Goal: Task Accomplishment & Management: Manage account settings

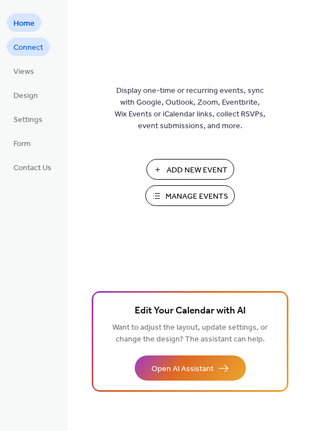
click at [22, 48] on span "Connect" at bounding box center [28, 48] width 30 height 12
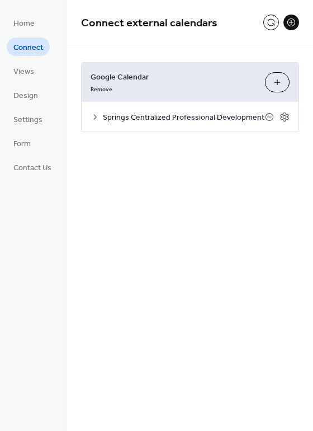
click at [283, 83] on button "Choose Calendars" at bounding box center [277, 82] width 25 height 20
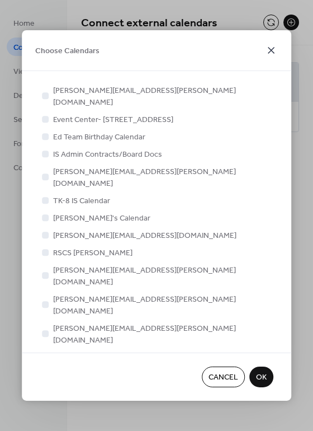
click at [272, 51] on icon at bounding box center [271, 50] width 7 height 7
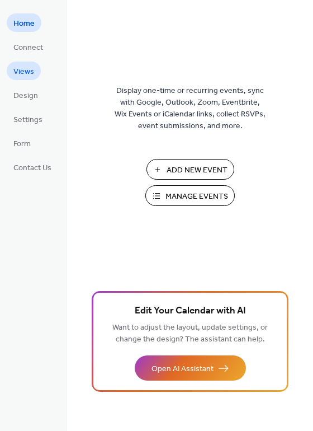
click at [26, 70] on span "Views" at bounding box center [23, 72] width 21 height 12
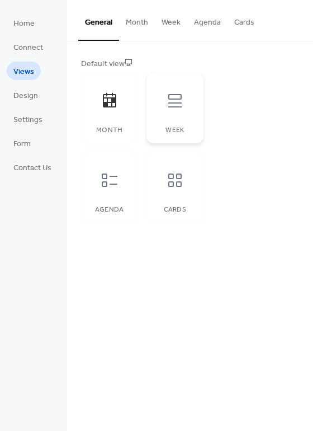
click at [169, 122] on div "Week" at bounding box center [175, 108] width 57 height 70
click at [143, 23] on button "Month" at bounding box center [137, 20] width 36 height 40
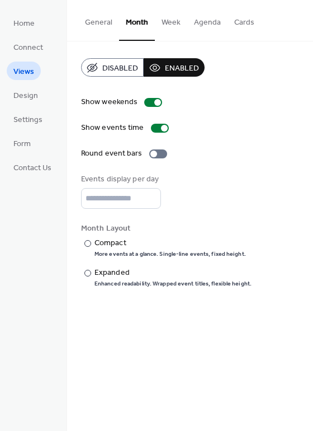
click at [173, 25] on button "Week" at bounding box center [171, 20] width 32 height 40
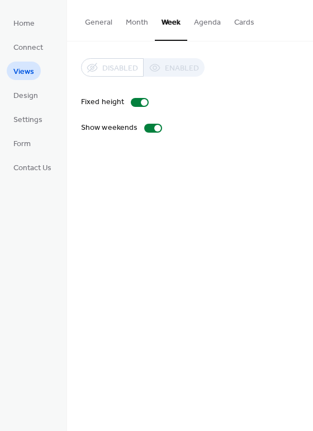
click at [106, 27] on button "General" at bounding box center [98, 20] width 41 height 40
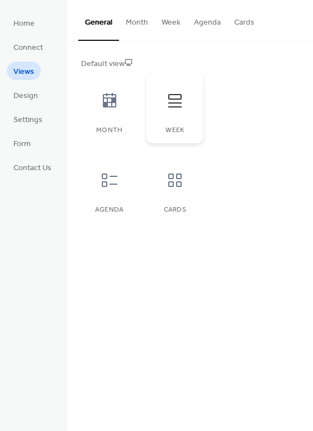
click at [173, 103] on icon at bounding box center [174, 100] width 13 height 13
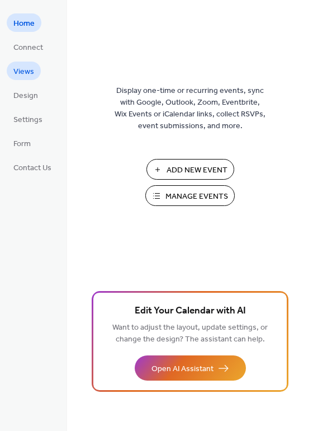
click at [28, 68] on span "Views" at bounding box center [23, 72] width 21 height 12
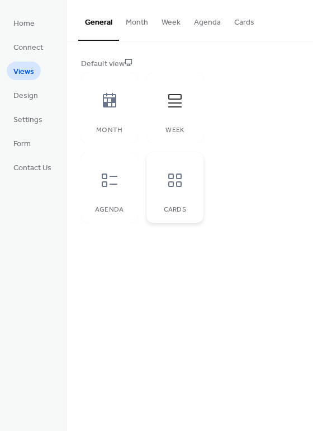
click at [180, 180] on icon at bounding box center [175, 180] width 18 height 18
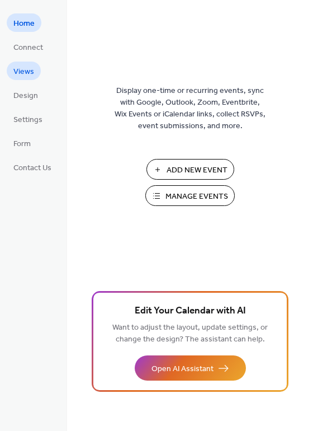
click at [32, 74] on span "Views" at bounding box center [23, 72] width 21 height 12
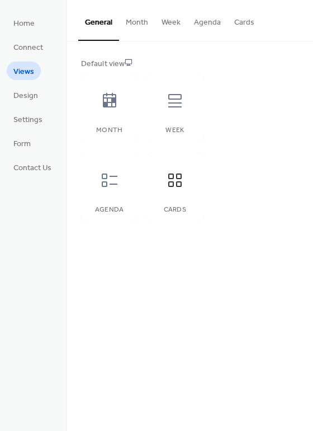
click at [199, 23] on button "Agenda" at bounding box center [207, 20] width 40 height 40
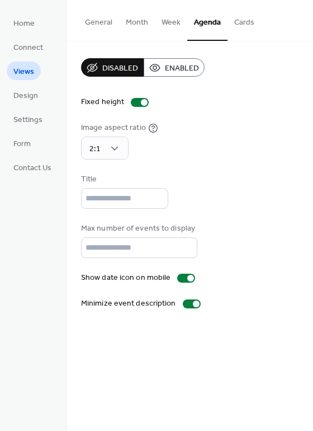
click at [175, 65] on span "Enabled" at bounding box center [182, 69] width 34 height 12
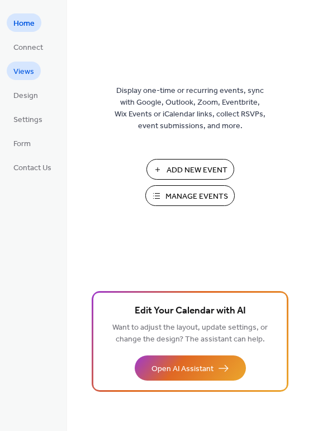
click at [22, 69] on span "Views" at bounding box center [23, 72] width 21 height 12
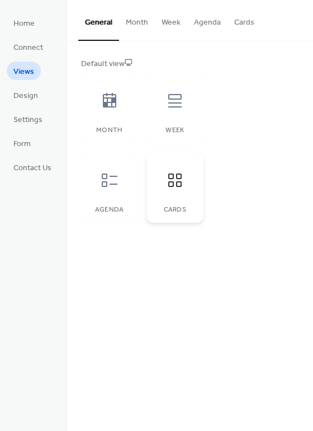
click at [173, 180] on icon at bounding box center [175, 180] width 18 height 18
click at [168, 178] on icon at bounding box center [174, 179] width 13 height 13
click at [205, 21] on button "Agenda" at bounding box center [207, 20] width 40 height 40
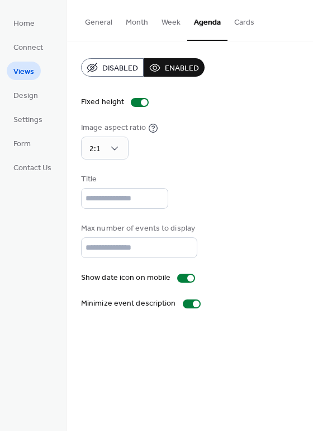
click at [102, 15] on button "General" at bounding box center [98, 20] width 41 height 40
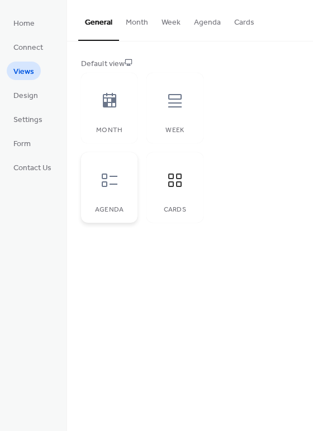
click at [96, 182] on div at bounding box center [110, 180] width 34 height 34
click at [201, 25] on button "Agenda" at bounding box center [207, 20] width 40 height 40
